Goal: Information Seeking & Learning: Find specific page/section

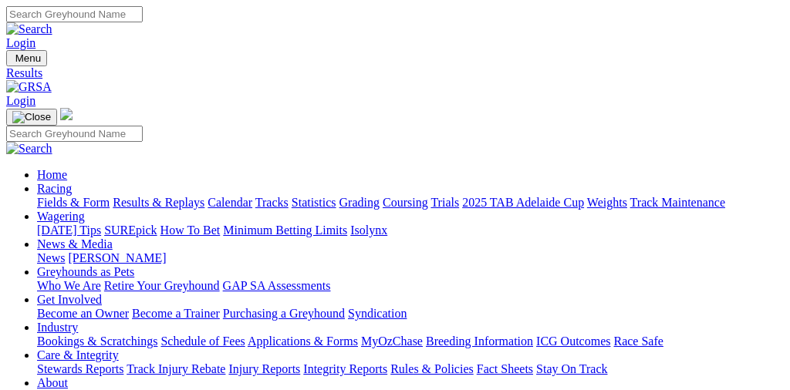
click at [77, 196] on link "Fields & Form" at bounding box center [73, 202] width 72 height 13
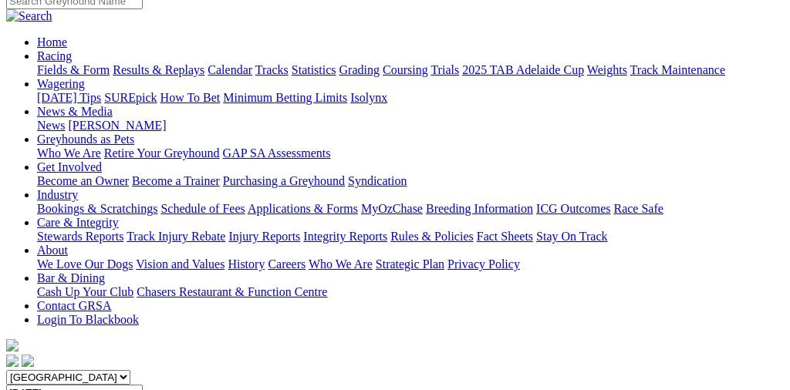
scroll to position [212, 0]
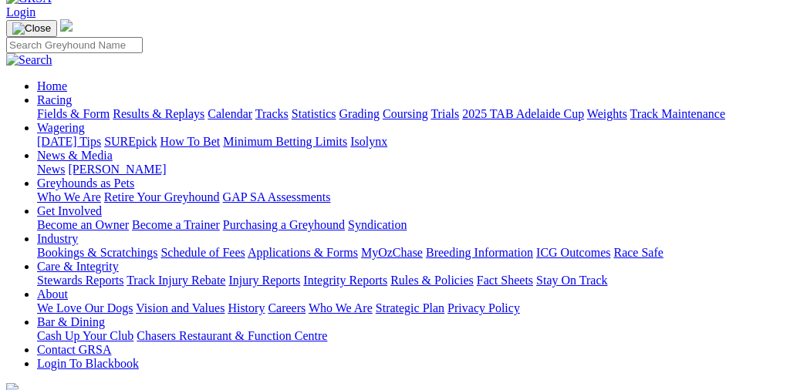
scroll to position [11, 0]
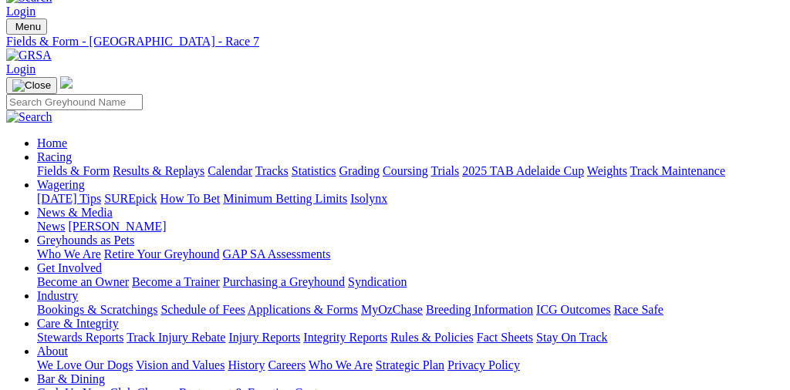
scroll to position [31, 3]
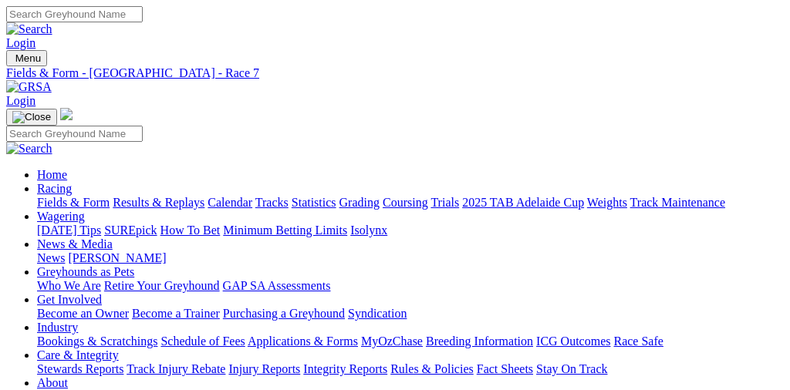
scroll to position [0, 3]
